Goal: Information Seeking & Learning: Find specific fact

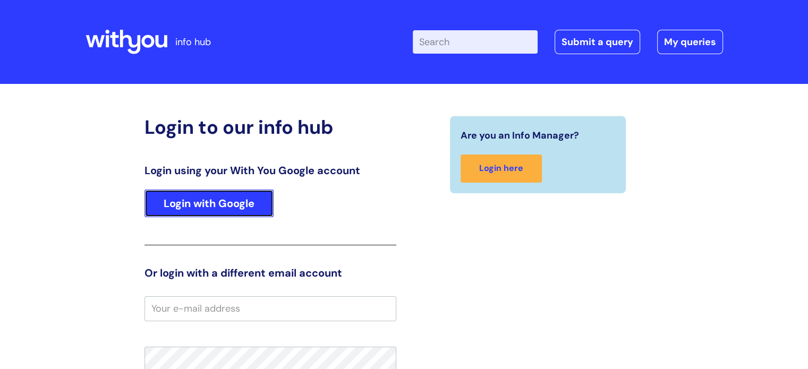
click at [192, 209] on link "Login with Google" at bounding box center [208, 204] width 129 height 28
click at [192, 194] on link "Login with Google" at bounding box center [208, 204] width 129 height 28
click at [198, 203] on link "Login with Google" at bounding box center [208, 204] width 129 height 28
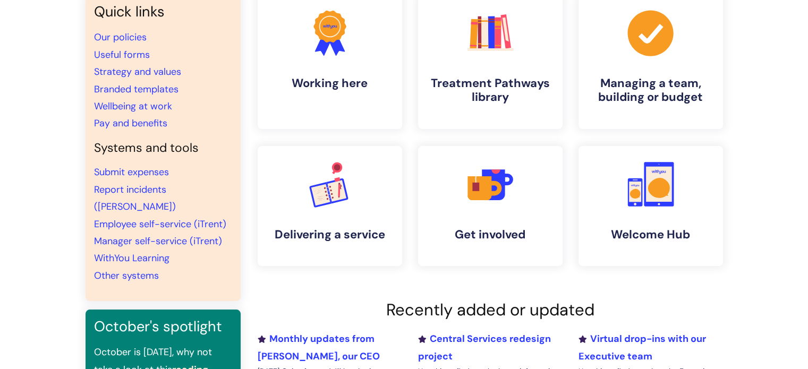
scroll to position [106, 0]
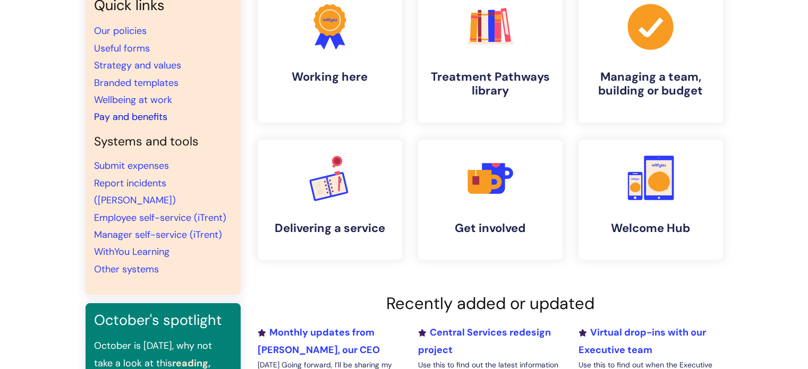
click at [115, 121] on link "Pay and benefits" at bounding box center [130, 116] width 73 height 13
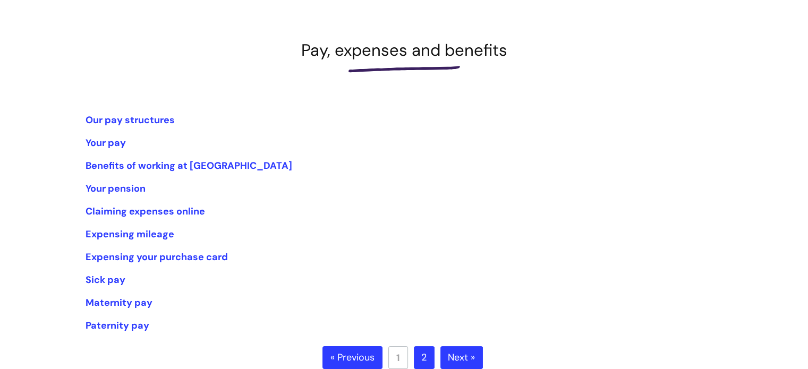
scroll to position [159, 0]
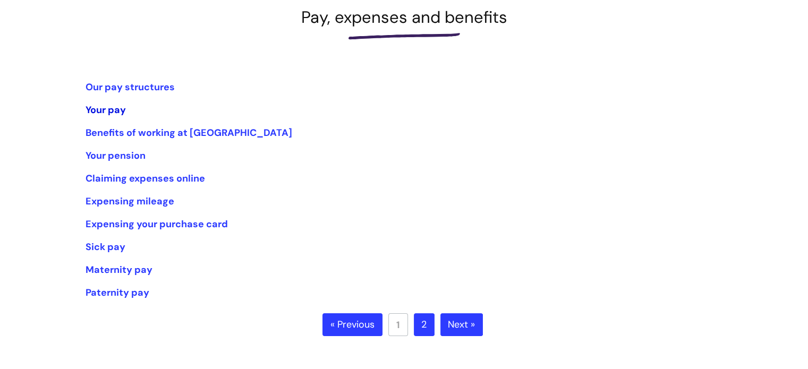
click at [95, 110] on link "Your pay" at bounding box center [105, 110] width 40 height 13
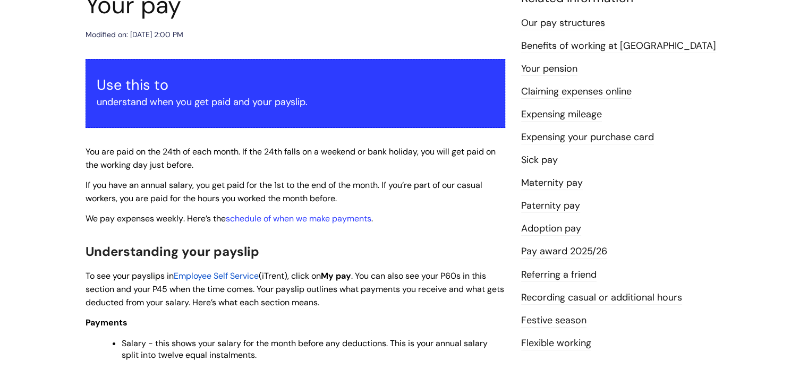
scroll to position [212, 0]
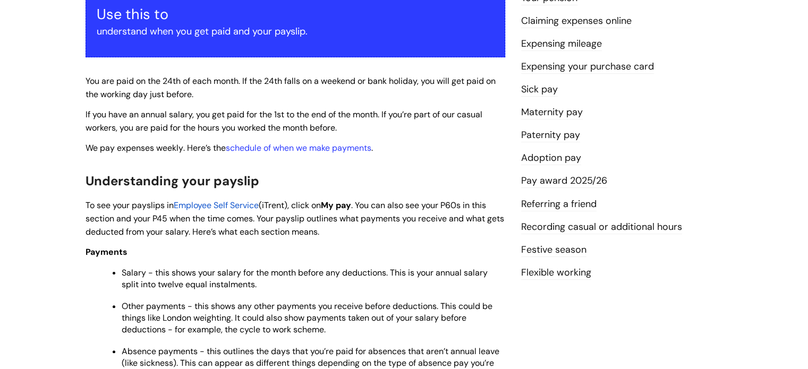
click at [216, 203] on span "Employee Self Service" at bounding box center [216, 205] width 85 height 11
